Goal: Information Seeking & Learning: Learn about a topic

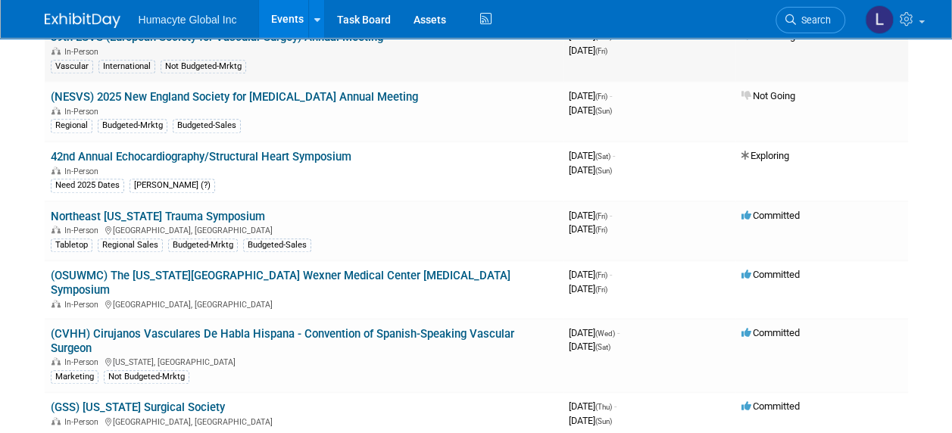
scroll to position [681, 0]
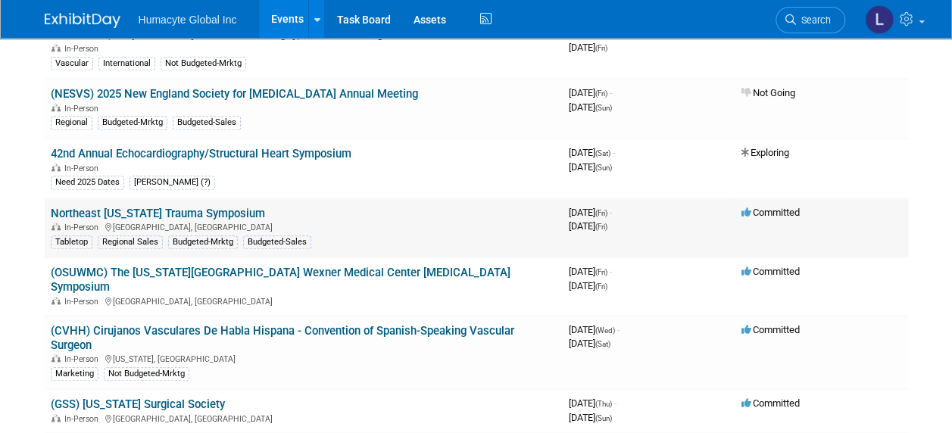
click at [185, 207] on link "Northeast [US_STATE] Trauma Symposium" at bounding box center [158, 214] width 214 height 14
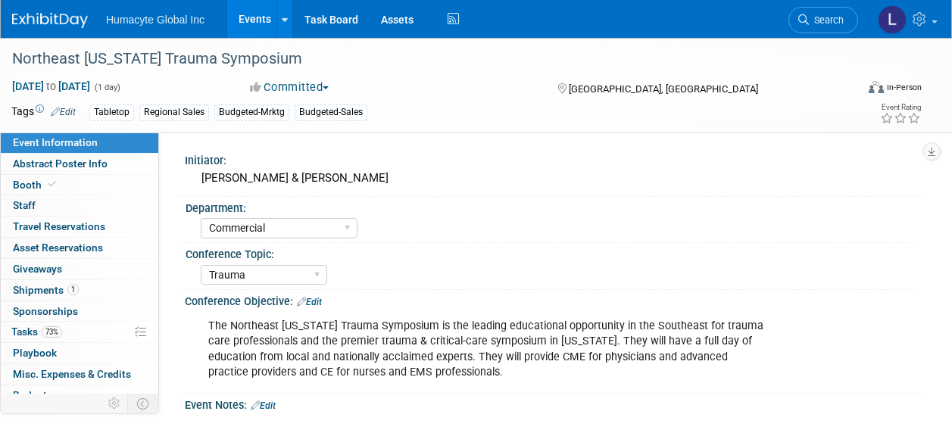
select select "Commercial"
select select "Trauma"
select select "No"
select select "Southeast"
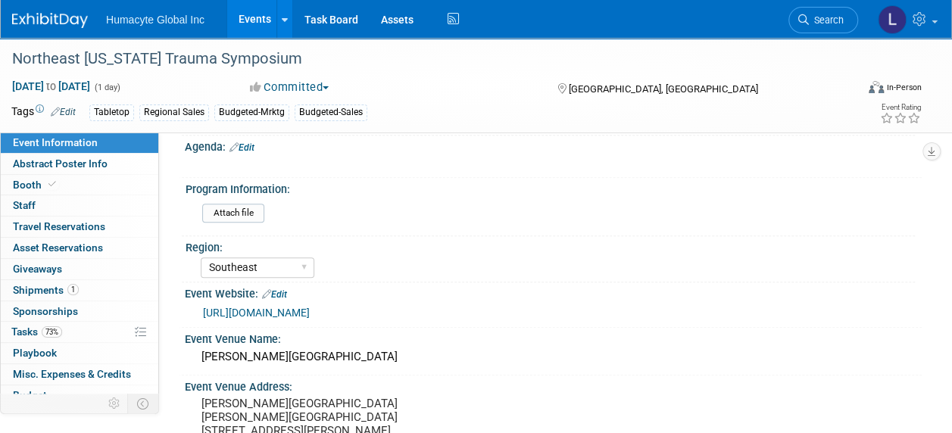
scroll to position [379, 0]
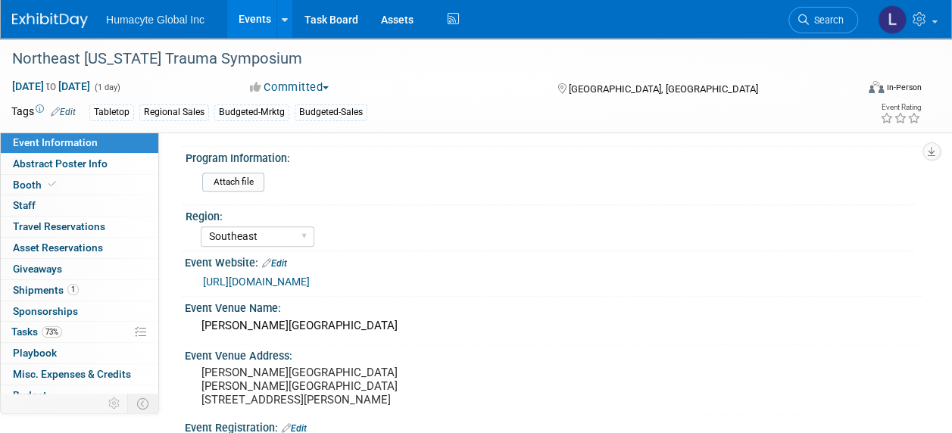
click at [310, 279] on link "https://www.northeastgeorgiatrauma.com/" at bounding box center [256, 282] width 107 height 12
click at [241, 12] on link "Events" at bounding box center [254, 19] width 55 height 38
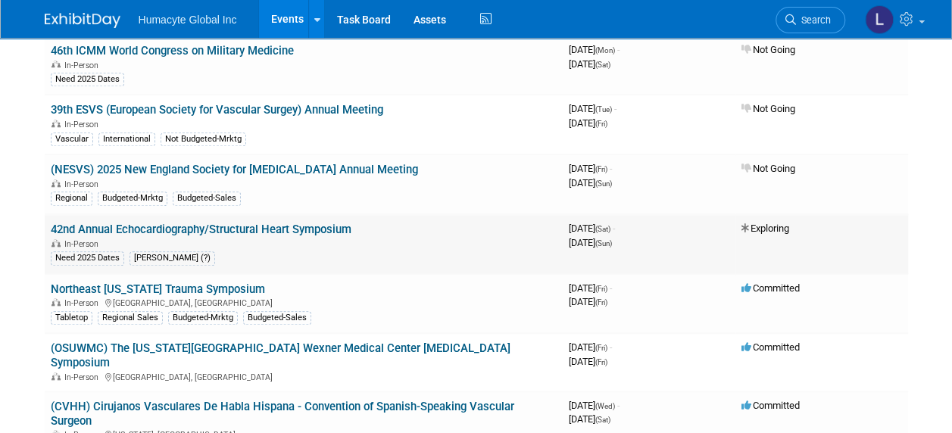
scroll to position [681, 0]
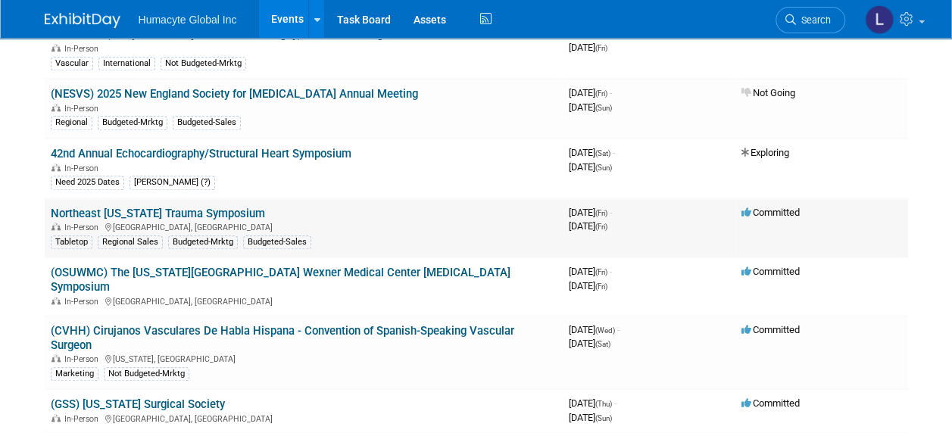
click at [207, 207] on link "Northeast [US_STATE] Trauma Symposium" at bounding box center [158, 214] width 214 height 14
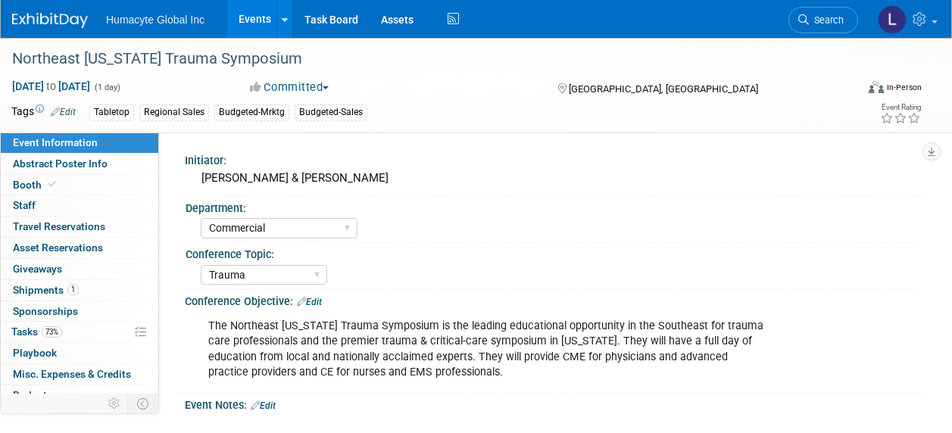
select select "Commercial"
select select "Trauma"
select select "No"
select select "Southeast"
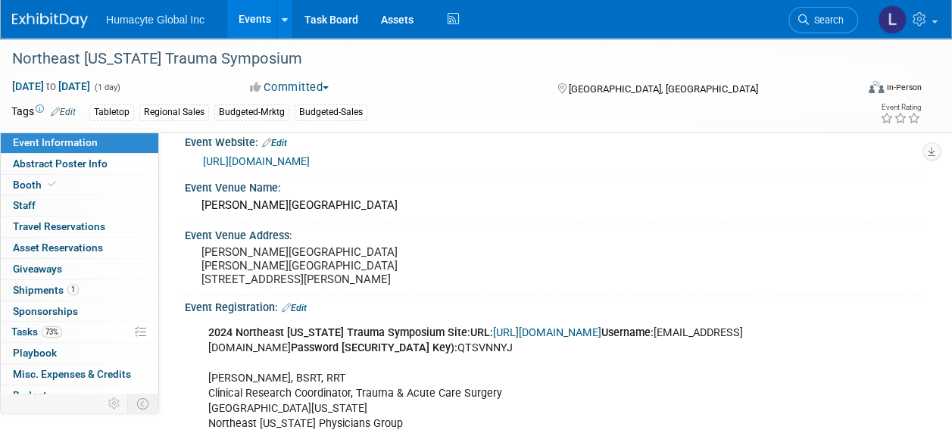
scroll to position [530, 0]
